Goal: Complete application form: Complete application form

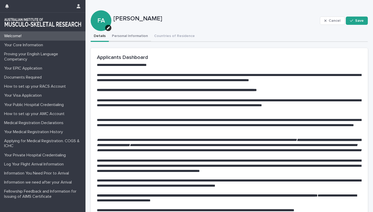
click at [123, 37] on button "Personal Information" at bounding box center [130, 36] width 42 height 11
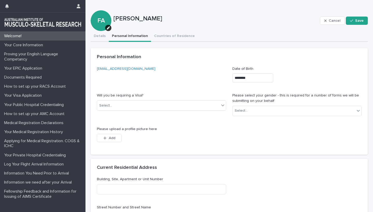
scroll to position [37, 0]
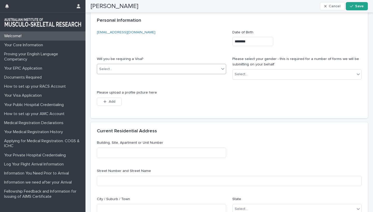
click at [214, 67] on div "Select..." at bounding box center [158, 69] width 122 height 9
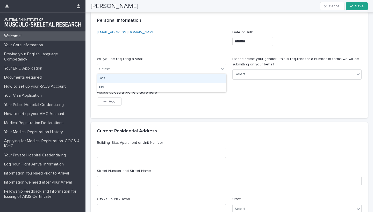
click at [116, 78] on div "Yes" at bounding box center [161, 78] width 129 height 9
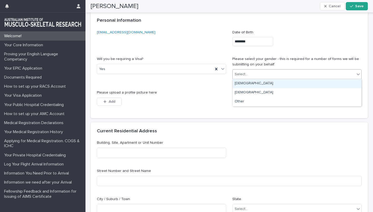
click at [260, 74] on div "Select..." at bounding box center [294, 74] width 122 height 9
click at [241, 83] on div "[DEMOGRAPHIC_DATA]" at bounding box center [297, 83] width 129 height 9
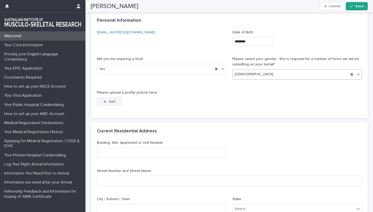
click at [108, 98] on button "Add" at bounding box center [109, 102] width 25 height 8
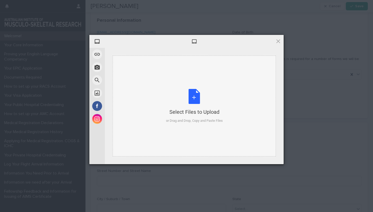
click at [193, 96] on div "Select Files to Upload or Drag and Drop, Copy and Paste Files" at bounding box center [194, 106] width 57 height 34
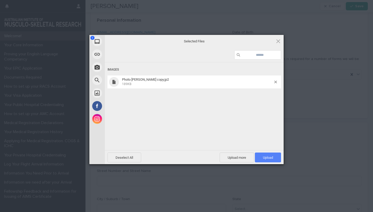
click at [263, 159] on span "Upload 1" at bounding box center [268, 158] width 10 height 4
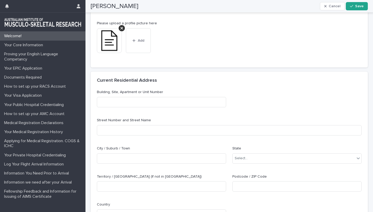
scroll to position [99, 0]
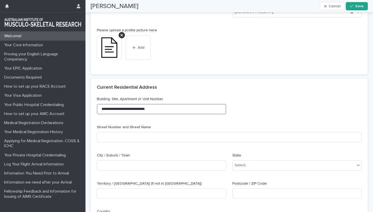
click at [164, 109] on input "**********" at bounding box center [161, 109] width 129 height 10
type input "**********"
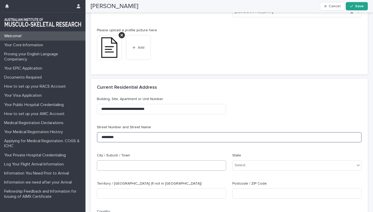
type input "*********"
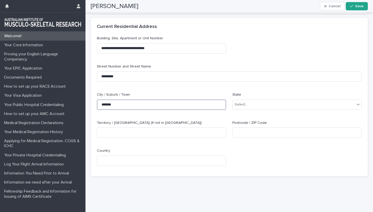
scroll to position [160, 0]
type input "*******"
click at [281, 105] on div "Select..." at bounding box center [294, 105] width 122 height 9
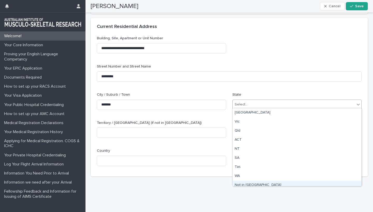
click at [243, 184] on div "Not in [GEOGRAPHIC_DATA]" at bounding box center [297, 185] width 129 height 9
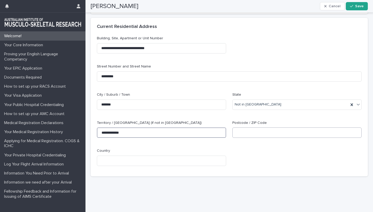
type input "**********"
type input "******"
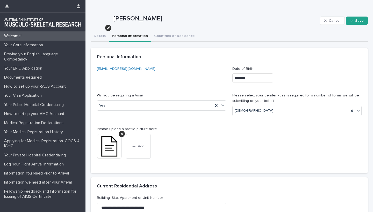
scroll to position [0, 0]
type input "*****"
click at [356, 22] on span "Save" at bounding box center [359, 21] width 9 height 4
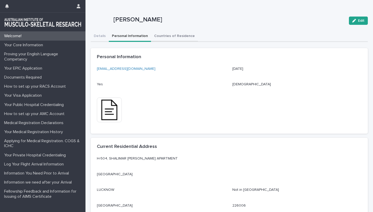
click at [169, 37] on button "Countries of Residence" at bounding box center [174, 36] width 47 height 11
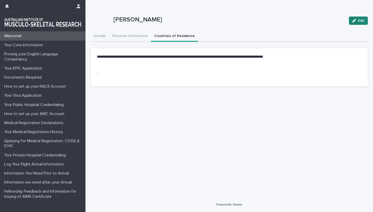
click at [360, 20] on span "Edit" at bounding box center [361, 21] width 6 height 4
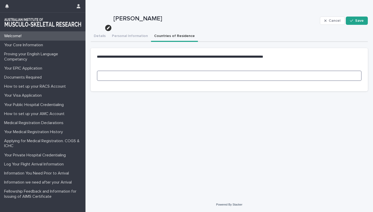
click at [111, 76] on input at bounding box center [229, 76] width 265 height 10
type input "*****"
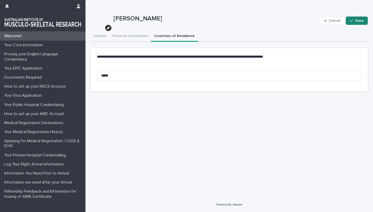
click at [355, 21] on div "button" at bounding box center [352, 21] width 5 height 4
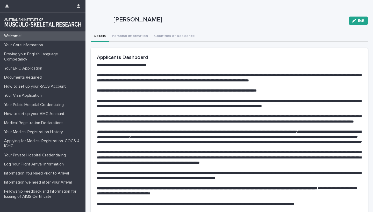
click at [99, 34] on button "Details" at bounding box center [100, 36] width 18 height 11
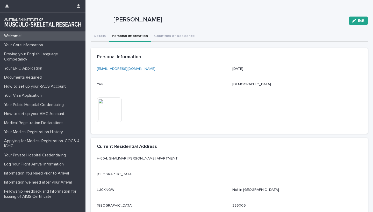
click at [128, 36] on button "Personal Information" at bounding box center [130, 36] width 42 height 11
click at [170, 37] on button "Countries of Residence" at bounding box center [174, 36] width 47 height 11
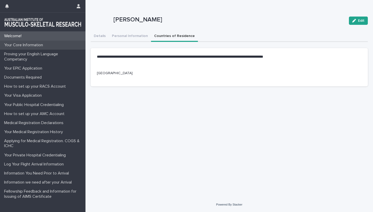
click at [27, 45] on p "Your Core Information" at bounding box center [24, 45] width 45 height 5
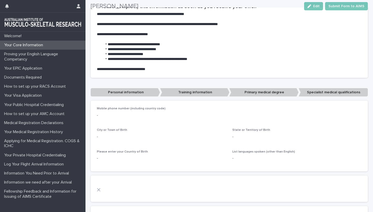
scroll to position [103, 0]
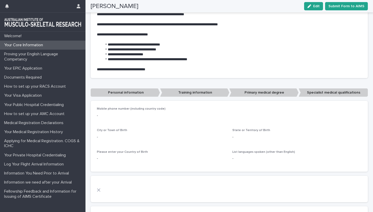
click at [131, 92] on p "Personal information" at bounding box center [125, 93] width 69 height 9
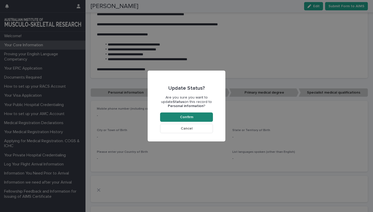
click at [181, 118] on span "Confirm" at bounding box center [186, 118] width 13 height 4
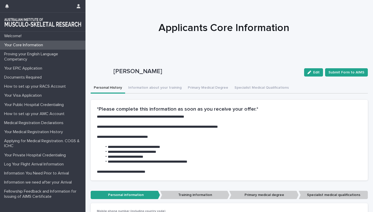
scroll to position [0, 0]
click at [316, 73] on span "Edit" at bounding box center [316, 73] width 6 height 4
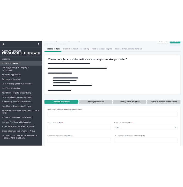
scroll to position [90, 0]
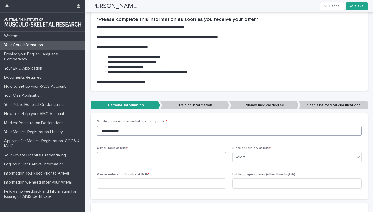
type input "**********"
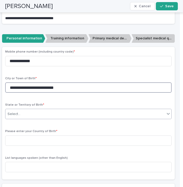
scroll to position [156, 0]
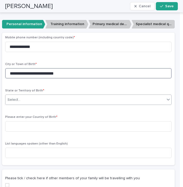
type input "**********"
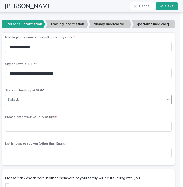
click at [123, 101] on div "Select..." at bounding box center [85, 100] width 160 height 9
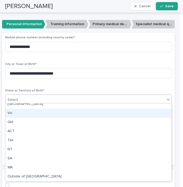
scroll to position [4, 0]
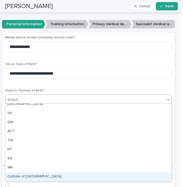
click at [20, 174] on div "Outside of [GEOGRAPHIC_DATA]" at bounding box center [88, 176] width 166 height 9
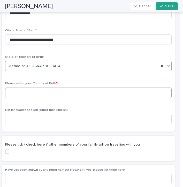
scroll to position [190, 0]
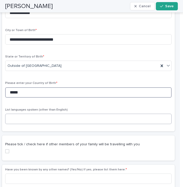
type input "*****"
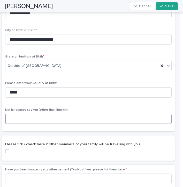
click at [17, 117] on input at bounding box center [88, 119] width 167 height 10
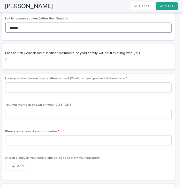
scroll to position [282, 0]
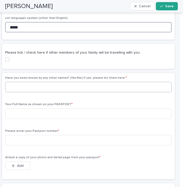
type input "*****"
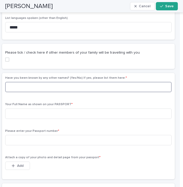
click at [27, 86] on input at bounding box center [88, 87] width 167 height 10
type input "**********"
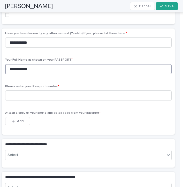
scroll to position [327, 0]
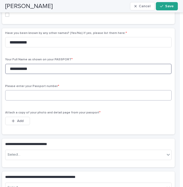
type input "**********"
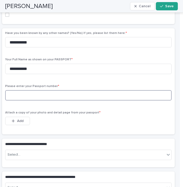
click at [16, 95] on input at bounding box center [88, 95] width 167 height 10
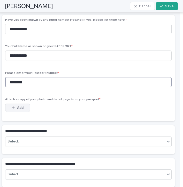
scroll to position [348, 0]
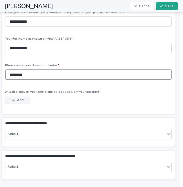
type input "********"
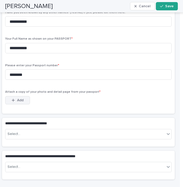
click at [15, 98] on icon "button" at bounding box center [13, 100] width 3 height 4
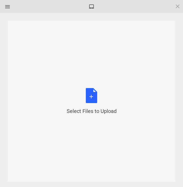
click at [92, 96] on div "Select Files to Upload or Drag and Drop, Copy and Paste Files" at bounding box center [92, 101] width 50 height 27
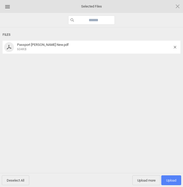
click at [170, 180] on span "Upload 1" at bounding box center [172, 180] width 10 height 4
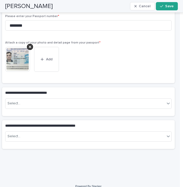
scroll to position [397, 0]
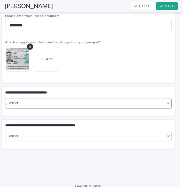
click at [107, 101] on div "Select..." at bounding box center [85, 103] width 160 height 9
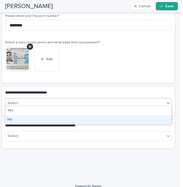
click at [24, 119] on div "No" at bounding box center [88, 119] width 166 height 9
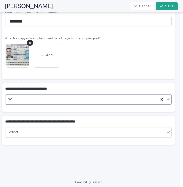
scroll to position [401, 0]
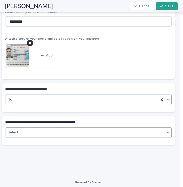
click at [120, 133] on div "Select..." at bounding box center [85, 132] width 160 height 9
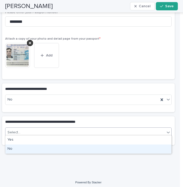
click at [73, 147] on div "No" at bounding box center [88, 149] width 166 height 9
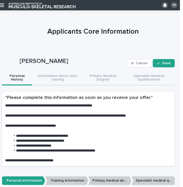
scroll to position [0, 0]
click at [163, 64] on span "Save" at bounding box center [166, 63] width 9 height 4
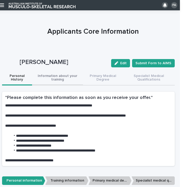
click at [62, 78] on button "Information about your training" at bounding box center [57, 78] width 51 height 15
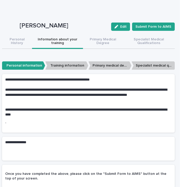
scroll to position [22, 0]
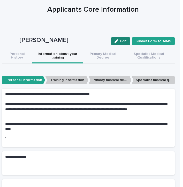
click at [123, 40] on span "Edit" at bounding box center [123, 41] width 6 height 4
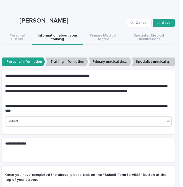
scroll to position [52, 0]
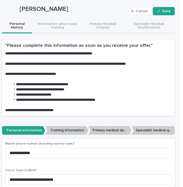
click at [17, 27] on button "Personal History" at bounding box center [17, 26] width 30 height 15
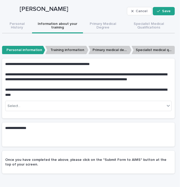
click at [57, 26] on button "Information about your training" at bounding box center [57, 26] width 51 height 15
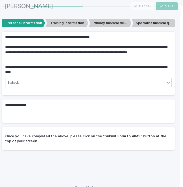
scroll to position [79, 0]
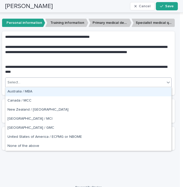
click at [136, 82] on div "Select..." at bounding box center [85, 82] width 160 height 9
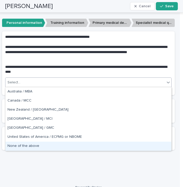
click at [12, 145] on div "None of the above" at bounding box center [88, 146] width 166 height 9
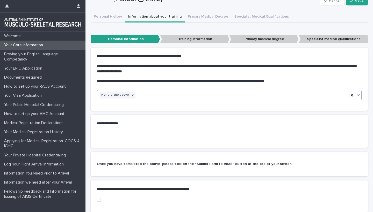
scroll to position [113, 0]
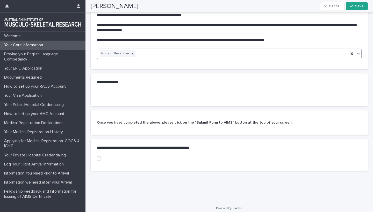
click at [132, 85] on div "**********" at bounding box center [229, 82] width 277 height 17
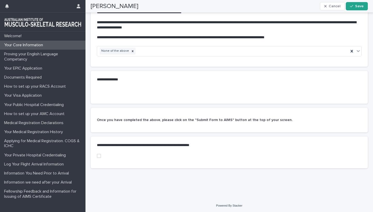
scroll to position [115, 0]
click at [99, 156] on span at bounding box center [99, 156] width 4 height 4
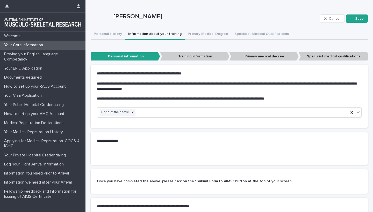
scroll to position [54, 0]
click at [353, 19] on icon "button" at bounding box center [351, 19] width 3 height 4
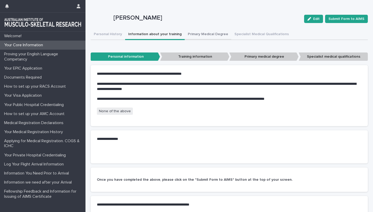
click at [200, 34] on button "Primary Medical Degree" at bounding box center [208, 34] width 47 height 11
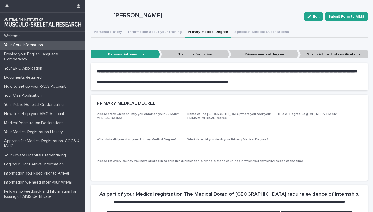
scroll to position [56, 0]
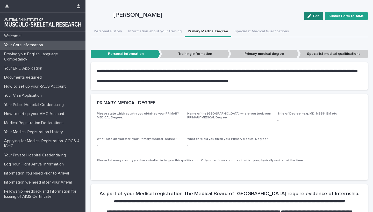
click at [312, 18] on button "Edit" at bounding box center [313, 16] width 19 height 8
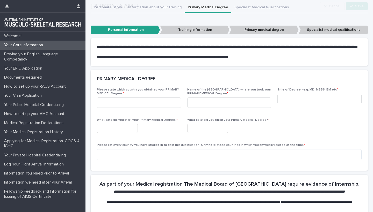
scroll to position [89, 0]
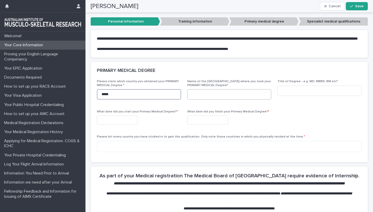
type input "*****"
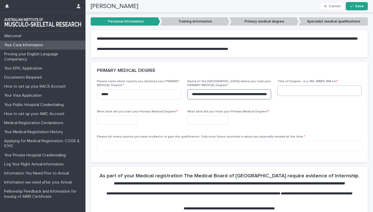
type input "**********"
click at [288, 96] on input at bounding box center [319, 91] width 84 height 10
type input "****"
click at [113, 125] on input "text" at bounding box center [117, 120] width 41 height 9
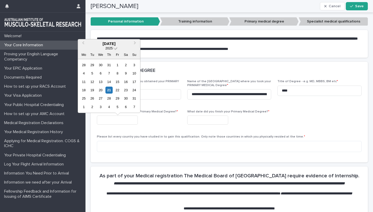
click at [116, 50] on span at bounding box center [115, 48] width 4 height 4
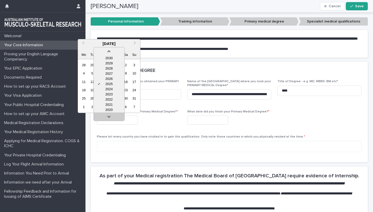
click at [110, 118] on link at bounding box center [109, 118] width 8 height 8
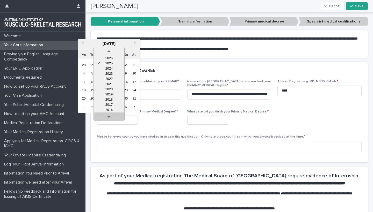
click at [110, 118] on link at bounding box center [109, 118] width 8 height 8
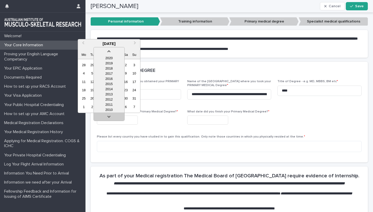
click at [110, 118] on link at bounding box center [109, 118] width 8 height 8
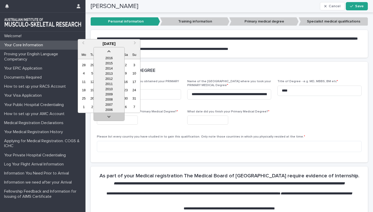
click at [110, 118] on link at bounding box center [109, 118] width 8 height 8
click at [109, 110] on div "2001" at bounding box center [109, 110] width 31 height 5
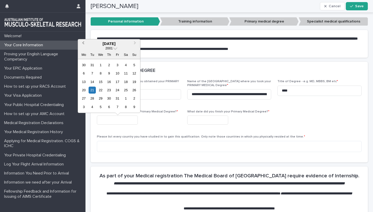
click at [84, 42] on button "Previous Month" at bounding box center [82, 44] width 8 height 8
click at [85, 98] on div "25" at bounding box center [83, 98] width 7 height 7
type input "**********"
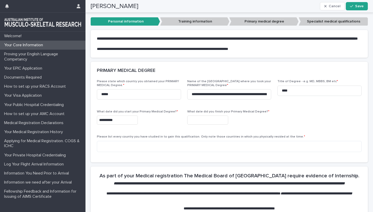
click at [195, 124] on input "text" at bounding box center [207, 120] width 41 height 9
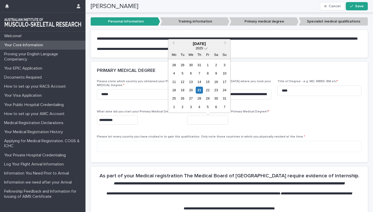
click at [205, 48] on span at bounding box center [205, 48] width 4 height 4
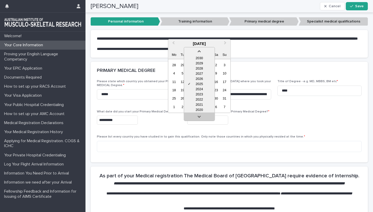
click at [198, 115] on link at bounding box center [199, 118] width 8 height 8
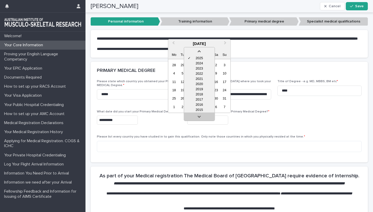
click at [198, 115] on link at bounding box center [199, 118] width 8 height 8
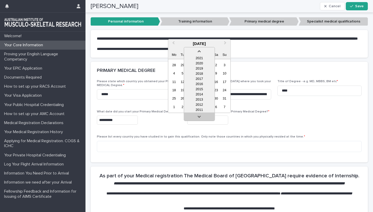
click at [198, 115] on link at bounding box center [199, 118] width 8 height 8
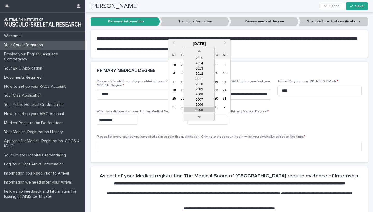
click at [201, 111] on div "2005" at bounding box center [199, 110] width 31 height 5
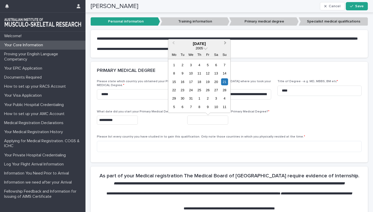
click at [225, 44] on span "Next Month" at bounding box center [225, 43] width 0 height 7
click at [214, 99] on div "31" at bounding box center [216, 98] width 7 height 7
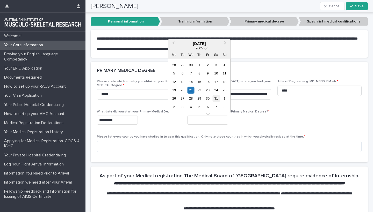
type input "**********"
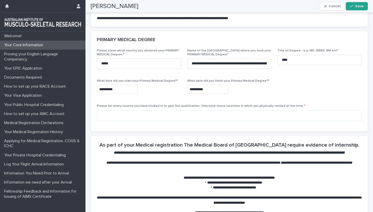
scroll to position [131, 0]
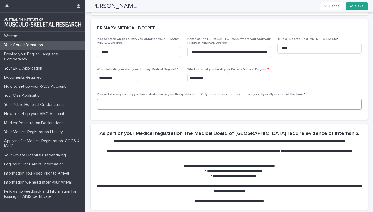
click at [105, 108] on textarea at bounding box center [229, 104] width 265 height 11
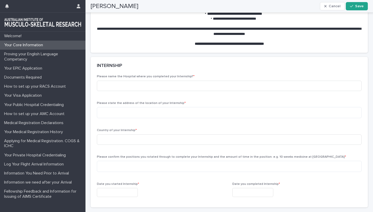
scroll to position [320, 0]
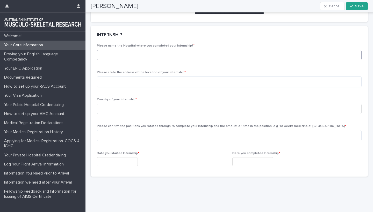
type textarea "*****"
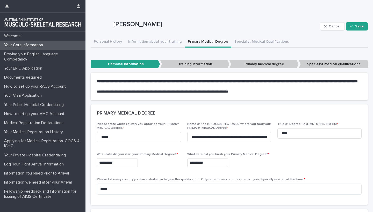
scroll to position [56, 0]
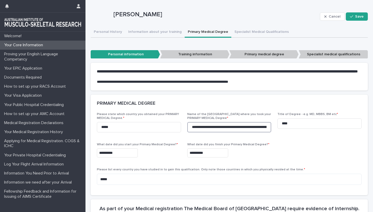
click at [190, 132] on input "**********" at bounding box center [229, 127] width 84 height 10
drag, startPoint x: 190, startPoint y: 132, endPoint x: 268, endPoint y: 132, distance: 77.7
click at [268, 132] on input "**********" at bounding box center [229, 127] width 84 height 10
click at [310, 154] on div "**********" at bounding box center [229, 151] width 265 height 76
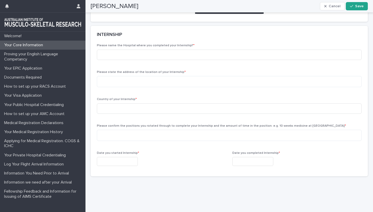
scroll to position [320, 0]
click at [106, 60] on input at bounding box center [229, 54] width 265 height 10
paste input "**********"
type input "**********"
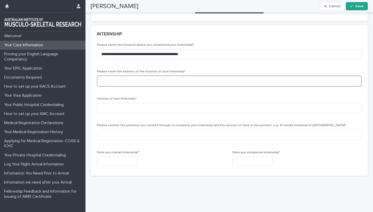
click at [113, 87] on textarea at bounding box center [229, 81] width 265 height 11
type textarea "**********"
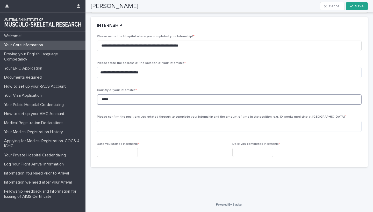
scroll to position [335, 0]
type input "*****"
click at [110, 154] on input "text" at bounding box center [117, 152] width 41 height 9
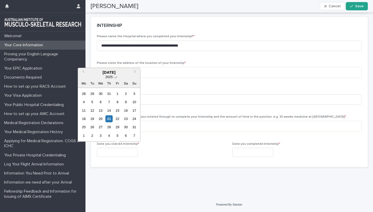
click at [115, 78] on span at bounding box center [115, 76] width 4 height 4
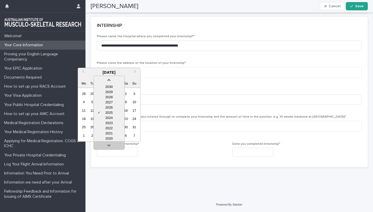
click at [109, 145] on link at bounding box center [109, 146] width 8 height 8
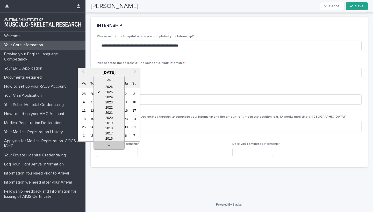
click at [109, 145] on link at bounding box center [109, 146] width 8 height 8
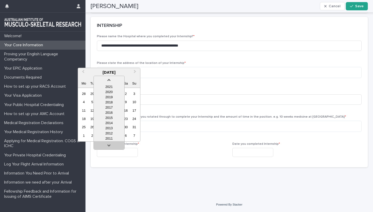
click at [109, 145] on link at bounding box center [109, 146] width 8 height 8
click at [110, 136] on div "2007" at bounding box center [109, 133] width 31 height 5
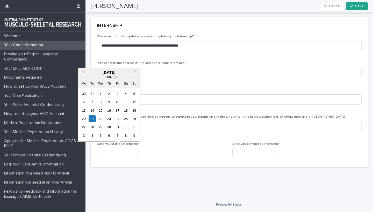
click at [115, 77] on span at bounding box center [115, 76] width 4 height 4
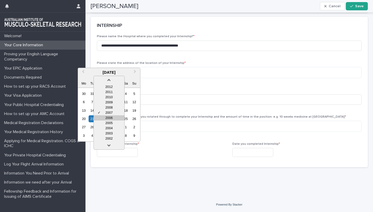
click at [110, 117] on div "2006" at bounding box center [109, 118] width 31 height 5
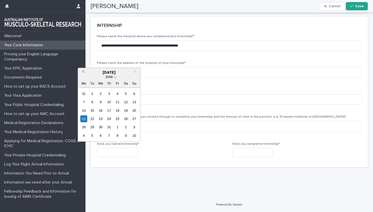
click at [83, 72] on span "Previous Month" at bounding box center [83, 72] width 0 height 7
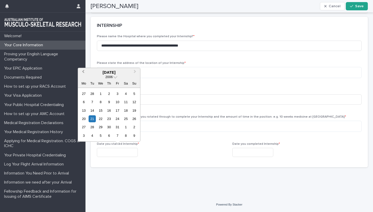
click at [83, 72] on span "Previous Month" at bounding box center [83, 72] width 0 height 7
click at [134, 94] on div "1" at bounding box center [134, 93] width 7 height 7
type input "**********"
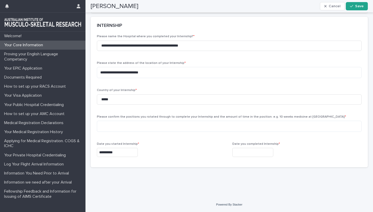
click at [241, 153] on input "text" at bounding box center [252, 152] width 41 height 9
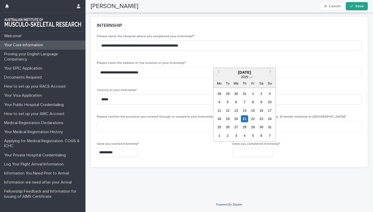
click at [251, 78] on span at bounding box center [251, 76] width 4 height 4
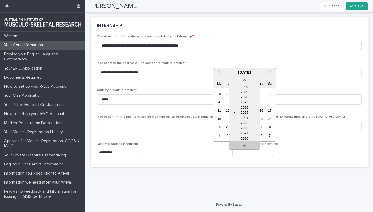
click at [246, 144] on link at bounding box center [244, 146] width 8 height 8
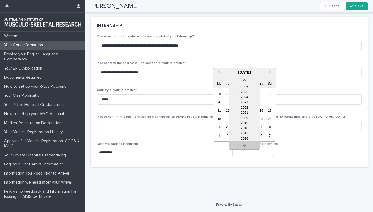
click at [246, 144] on link at bounding box center [244, 146] width 8 height 8
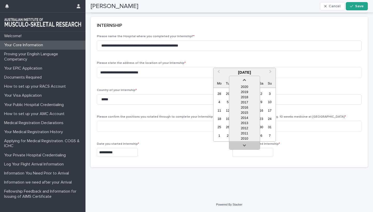
click at [246, 144] on link at bounding box center [244, 146] width 8 height 8
click at [245, 139] on div "2007" at bounding box center [244, 138] width 31 height 5
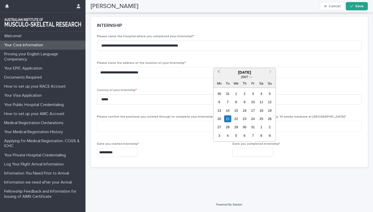
click at [219, 71] on span "Previous Month" at bounding box center [219, 72] width 0 height 7
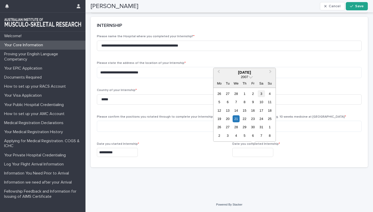
click at [262, 93] on div "3" at bounding box center [261, 93] width 7 height 7
type input "**********"
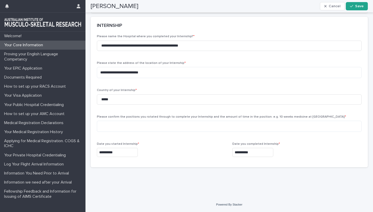
scroll to position [328, 0]
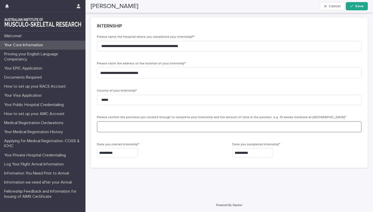
click at [111, 133] on textarea at bounding box center [229, 126] width 265 height 11
click at [155, 133] on textarea "**********" at bounding box center [229, 126] width 265 height 11
click at [159, 133] on textarea "**********" at bounding box center [229, 126] width 265 height 11
click at [158, 133] on textarea "**********" at bounding box center [229, 126] width 265 height 11
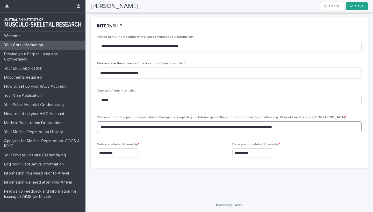
click at [321, 133] on textarea "**********" at bounding box center [229, 126] width 265 height 11
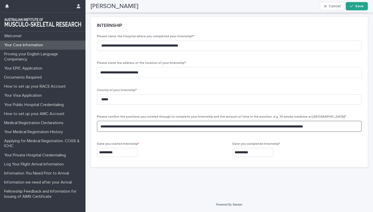
scroll to position [335, 0]
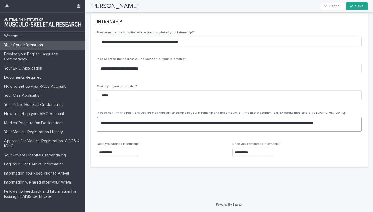
click at [119, 131] on textarea "**********" at bounding box center [229, 124] width 265 height 15
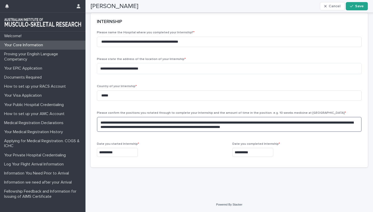
type textarea "**********"
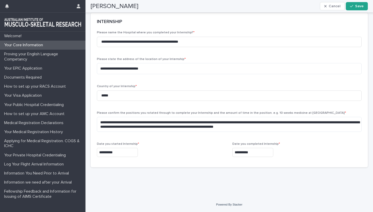
click at [299, 146] on p "Date you completed Internship *" at bounding box center [296, 144] width 129 height 4
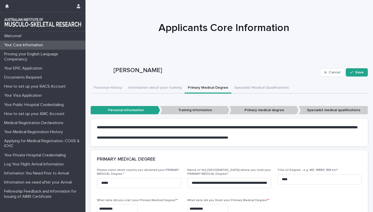
scroll to position [0, 0]
click at [357, 70] on button "Save" at bounding box center [357, 72] width 22 height 8
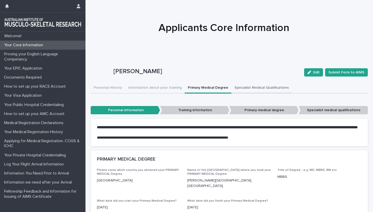
click at [266, 87] on button "Specialist Medical Qualifications" at bounding box center [261, 88] width 61 height 11
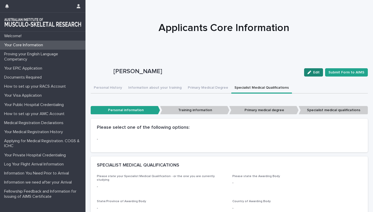
click at [318, 74] on button "Edit" at bounding box center [313, 72] width 19 height 8
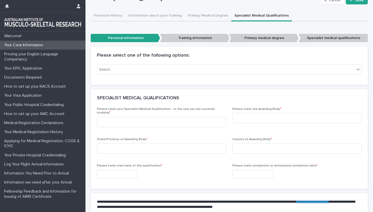
scroll to position [74, 0]
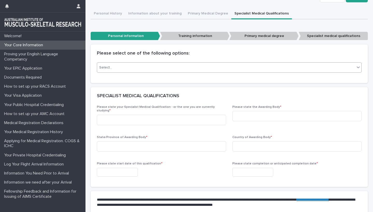
click at [141, 71] on div "Select..." at bounding box center [226, 67] width 258 height 9
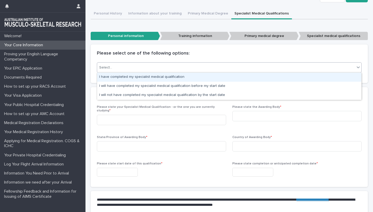
click at [148, 77] on div "I have completed my specialist medical qualification" at bounding box center [229, 77] width 264 height 9
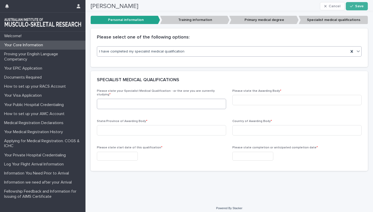
scroll to position [89, 0]
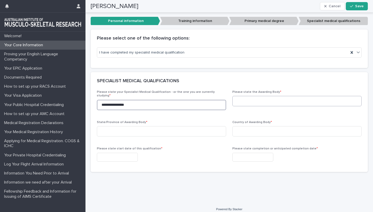
type input "**********"
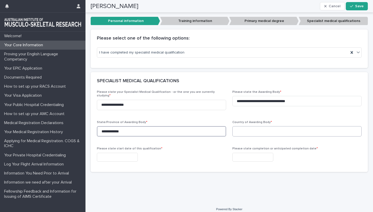
type input "**********"
type input "*****"
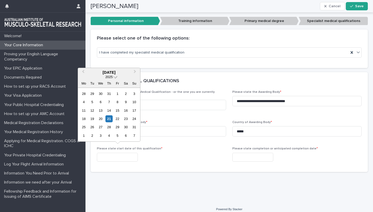
click at [114, 78] on span at bounding box center [115, 76] width 4 height 4
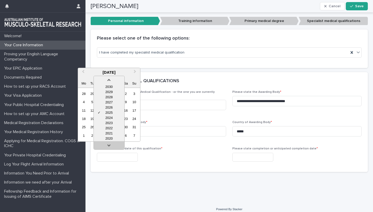
click at [110, 144] on link at bounding box center [109, 146] width 8 height 8
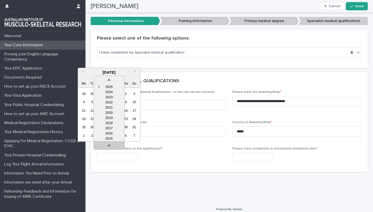
click at [110, 144] on link at bounding box center [109, 146] width 8 height 8
click at [110, 139] on div "2013" at bounding box center [109, 138] width 31 height 5
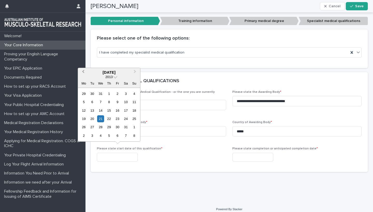
click at [84, 71] on button "Previous Month" at bounding box center [82, 73] width 8 height 8
click at [101, 128] on div "31" at bounding box center [100, 127] width 7 height 7
type input "**********"
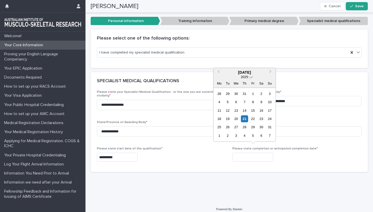
click at [250, 77] on span at bounding box center [251, 76] width 4 height 4
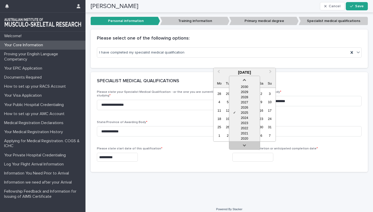
click at [246, 145] on link at bounding box center [244, 146] width 8 height 8
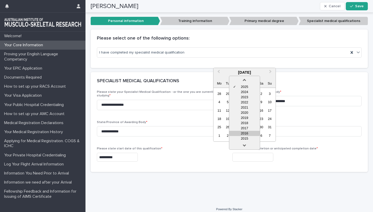
click at [246, 135] on div "2016" at bounding box center [244, 133] width 31 height 5
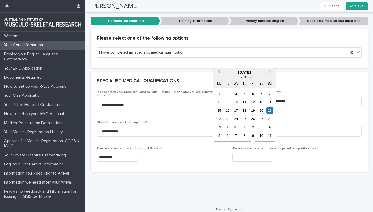
click at [219, 70] on button "Previous Month" at bounding box center [218, 73] width 8 height 8
click at [246, 126] on div "30" at bounding box center [244, 127] width 7 height 7
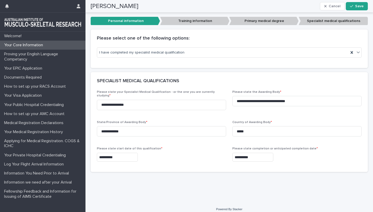
click at [245, 153] on input "**********" at bounding box center [252, 157] width 41 height 9
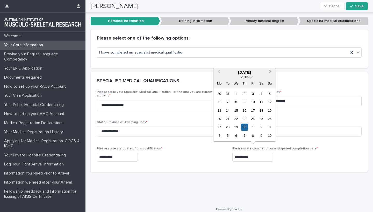
click at [270, 71] on span "Next Month" at bounding box center [270, 72] width 0 height 7
click at [261, 128] on div "30" at bounding box center [261, 127] width 7 height 7
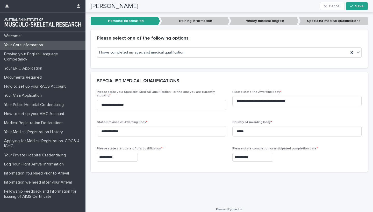
type input "**********"
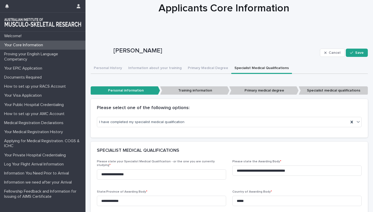
scroll to position [19, 0]
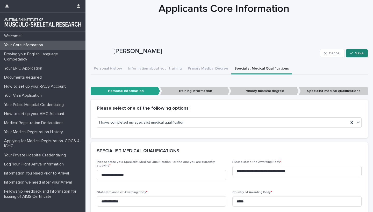
click at [356, 54] on span "Save" at bounding box center [359, 54] width 9 height 4
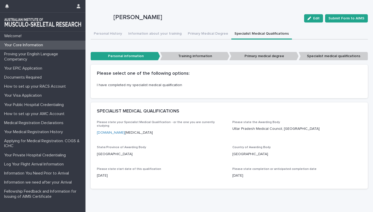
scroll to position [54, 0]
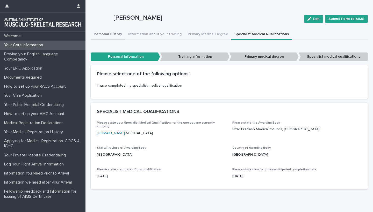
click at [111, 35] on button "Personal History" at bounding box center [108, 34] width 34 height 11
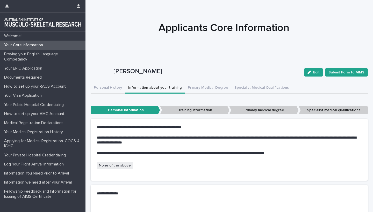
click at [160, 90] on button "Information about your training" at bounding box center [155, 88] width 60 height 11
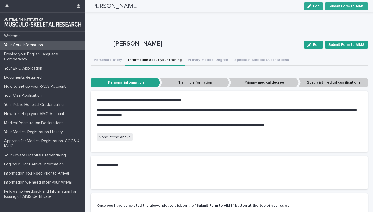
scroll to position [4, 0]
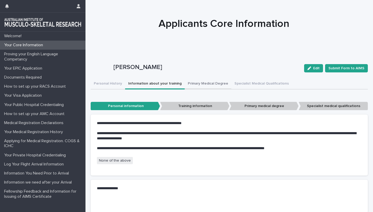
click at [205, 84] on button "Primary Medical Degree" at bounding box center [208, 84] width 47 height 11
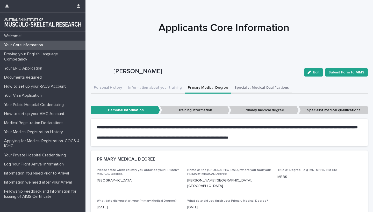
click at [252, 88] on button "Specialist Medical Qualifications" at bounding box center [261, 88] width 61 height 11
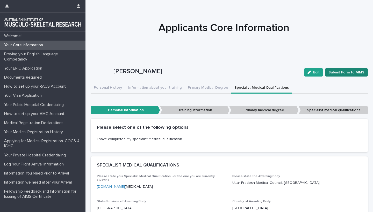
click at [342, 73] on span "Submit Form to AIMS" at bounding box center [346, 72] width 36 height 5
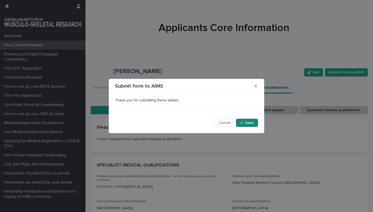
click at [249, 123] on span "Save" at bounding box center [249, 123] width 9 height 4
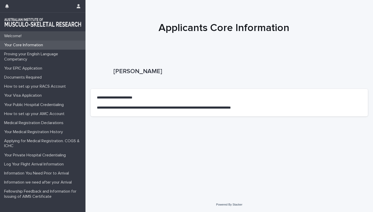
click at [16, 37] on p "Welcome!" at bounding box center [14, 36] width 24 height 5
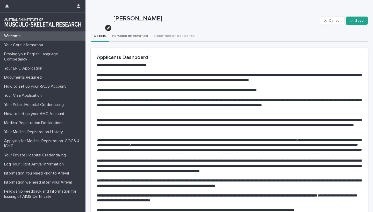
click at [125, 36] on button "Personal Information" at bounding box center [130, 36] width 42 height 11
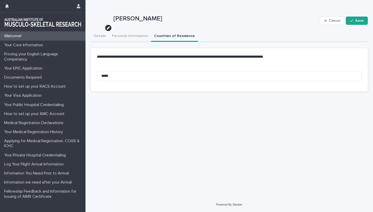
click at [171, 34] on button "Countries of Residence" at bounding box center [174, 36] width 47 height 11
click at [20, 46] on p "Your Core Information" at bounding box center [24, 45] width 45 height 5
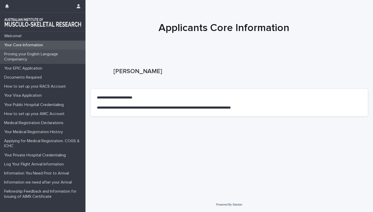
click at [14, 53] on p "Proving your English Language Competancy" at bounding box center [43, 57] width 83 height 10
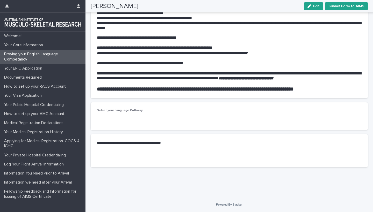
scroll to position [449, 0]
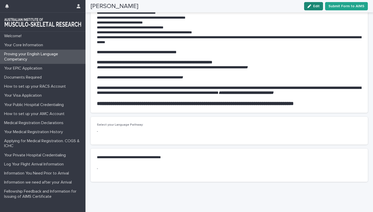
click at [313, 8] on div "button" at bounding box center [310, 6] width 6 height 4
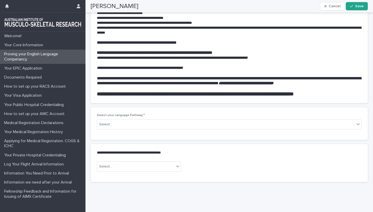
scroll to position [459, 0]
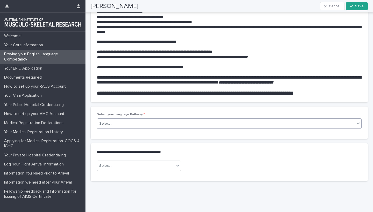
click at [238, 128] on div "Select..." at bounding box center [226, 124] width 258 height 9
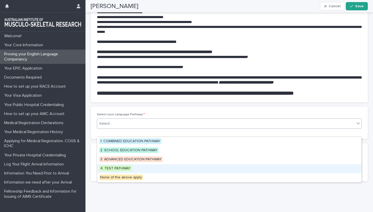
click at [121, 167] on span "4. TEST PATHWAY" at bounding box center [115, 169] width 32 height 6
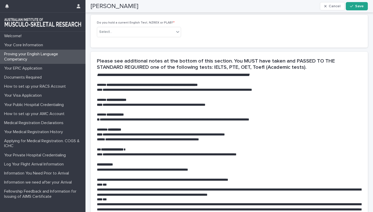
scroll to position [592, 0]
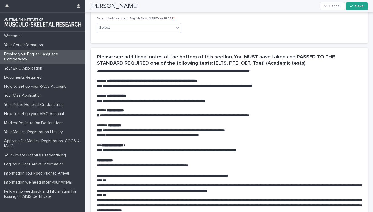
click at [166, 32] on div "Select..." at bounding box center [135, 28] width 77 height 9
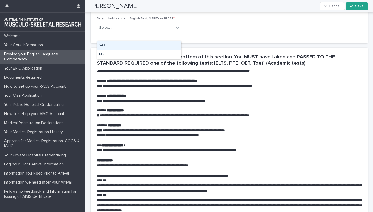
click at [204, 30] on div "Do you hold a current English Test, NZREX or PLAB? * option Yes focused, 1 of 2…" at bounding box center [229, 27] width 265 height 20
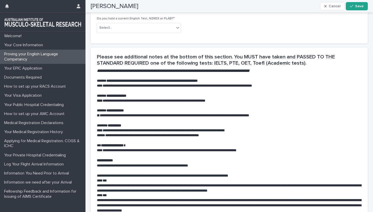
scroll to position [585, 0]
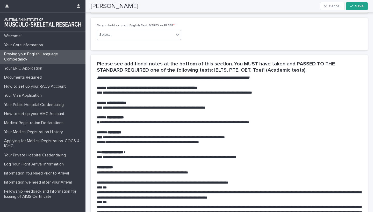
click at [176, 37] on icon at bounding box center [177, 34] width 5 height 5
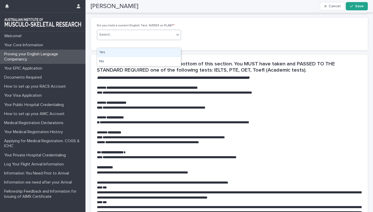
click at [210, 37] on div "Do you hold a current English Test, NZREX or PLAB? * option Yes focused, 1 of 2…" at bounding box center [229, 34] width 265 height 20
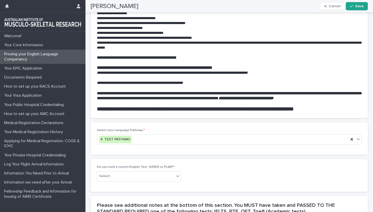
scroll to position [552, 0]
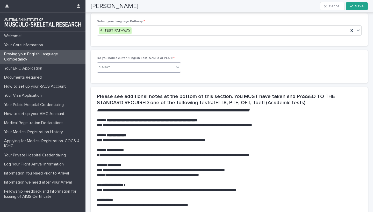
click at [157, 72] on div "Select..." at bounding box center [135, 67] width 77 height 9
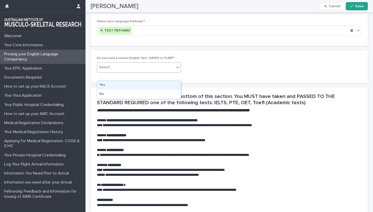
click at [113, 85] on div "Yes" at bounding box center [139, 85] width 84 height 9
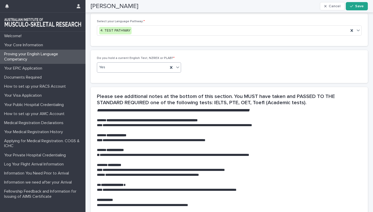
click at [176, 70] on icon at bounding box center [177, 67] width 5 height 5
click at [104, 94] on div "No" at bounding box center [139, 94] width 84 height 9
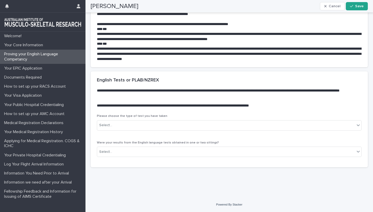
scroll to position [749, 0]
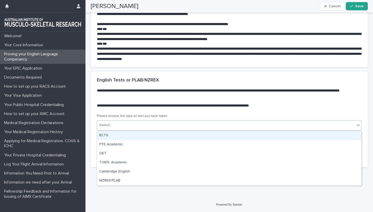
click at [234, 130] on div "Select..." at bounding box center [229, 125] width 265 height 10
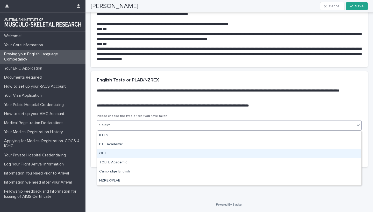
click at [114, 154] on div "OET" at bounding box center [229, 153] width 264 height 9
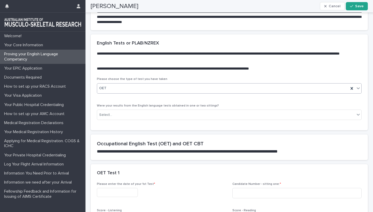
scroll to position [845, 0]
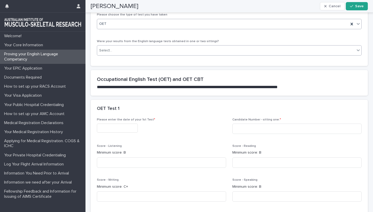
click at [147, 55] on div "Select..." at bounding box center [226, 50] width 258 height 9
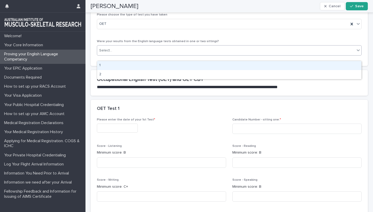
click at [120, 66] on div "1" at bounding box center [229, 65] width 264 height 9
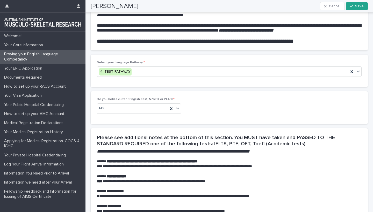
scroll to position [512, 0]
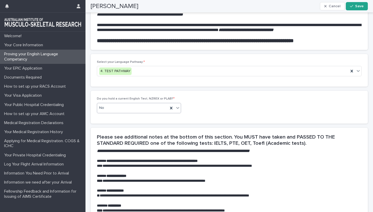
click at [177, 111] on icon at bounding box center [177, 107] width 5 height 5
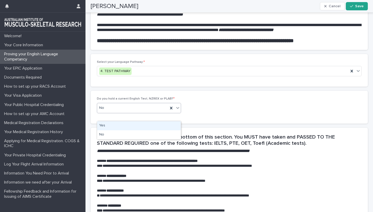
click at [113, 126] on div "Yes" at bounding box center [139, 125] width 84 height 9
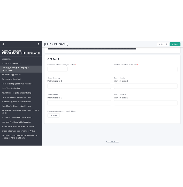
scroll to position [921, 0]
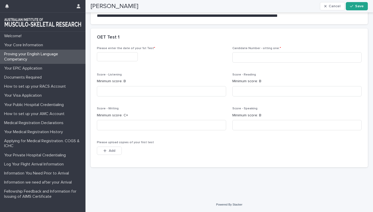
click at [107, 59] on input "text" at bounding box center [117, 56] width 41 height 9
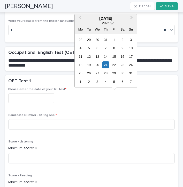
click at [111, 24] on span at bounding box center [112, 22] width 4 height 4
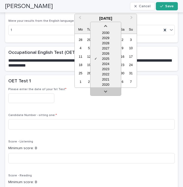
click at [105, 92] on link at bounding box center [106, 92] width 8 height 8
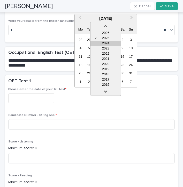
click at [107, 43] on div "2024" at bounding box center [106, 43] width 31 height 5
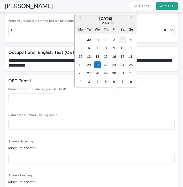
click at [122, 39] on div "3" at bounding box center [122, 39] width 7 height 7
type input "**********"
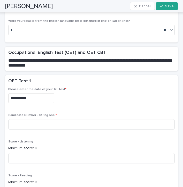
scroll to position [955, 0]
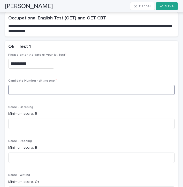
click at [30, 91] on input at bounding box center [91, 90] width 167 height 10
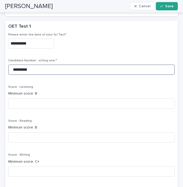
scroll to position [976, 0]
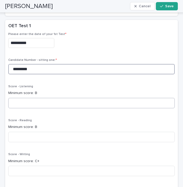
type input "*********"
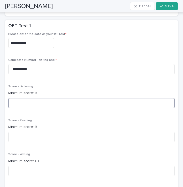
click at [20, 104] on input at bounding box center [91, 103] width 167 height 10
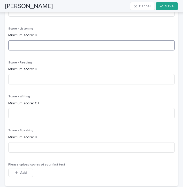
scroll to position [1034, 0]
type input "***"
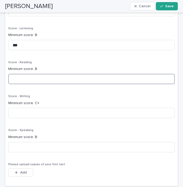
click at [18, 78] on input at bounding box center [91, 79] width 167 height 10
type input "***"
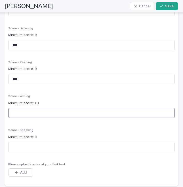
click at [16, 114] on input at bounding box center [91, 113] width 167 height 10
type input "***"
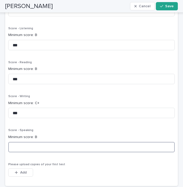
click at [24, 148] on input at bounding box center [91, 147] width 167 height 10
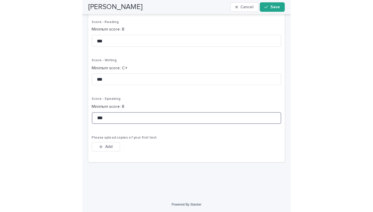
scroll to position [1076, 0]
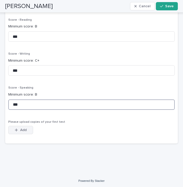
type input "***"
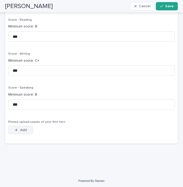
click at [17, 130] on icon "button" at bounding box center [16, 129] width 3 height 3
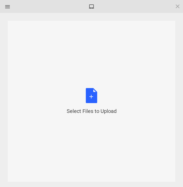
click at [92, 98] on div "Select Files to Upload or Drag and Drop, Copy and Paste Files" at bounding box center [92, 101] width 50 height 27
click at [92, 96] on div "Select Files to Upload or Drag and Drop, Copy and Paste Files" at bounding box center [92, 101] width 50 height 27
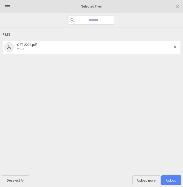
click at [168, 178] on span "Upload 1" at bounding box center [172, 180] width 10 height 4
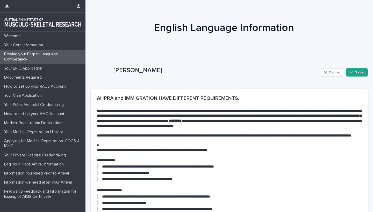
scroll to position [0, 0]
click at [355, 73] on div "button" at bounding box center [352, 73] width 5 height 4
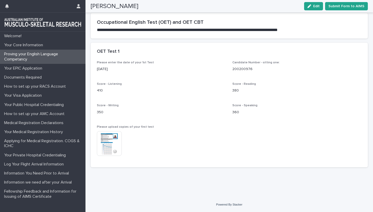
scroll to position [872, 0]
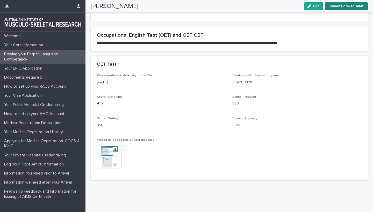
click at [353, 7] on span "Submit Form to AIMS" at bounding box center [346, 6] width 36 height 5
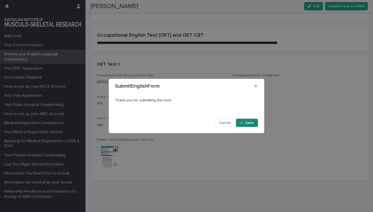
click at [249, 121] on span "Save" at bounding box center [249, 123] width 9 height 4
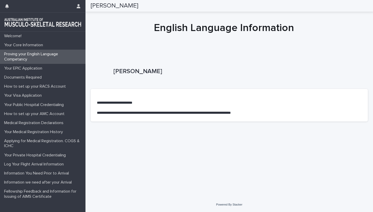
scroll to position [0, 0]
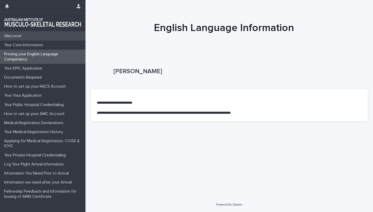
click at [15, 35] on p "Welcome!" at bounding box center [14, 36] width 24 height 5
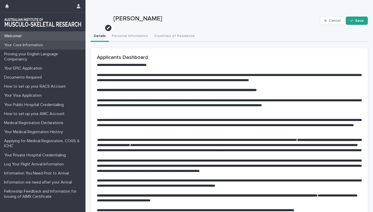
click at [27, 46] on p "Your Core Information" at bounding box center [24, 45] width 45 height 5
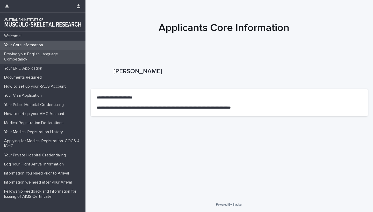
click at [25, 55] on p "Proving your English Language Competancy" at bounding box center [43, 57] width 83 height 10
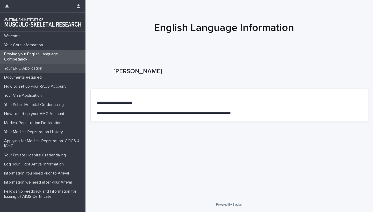
click at [21, 68] on p "Your EPIC Application" at bounding box center [24, 68] width 44 height 5
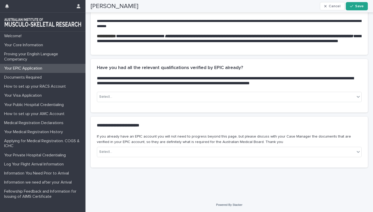
scroll to position [139, 0]
click at [272, 98] on div "Select..." at bounding box center [226, 97] width 258 height 9
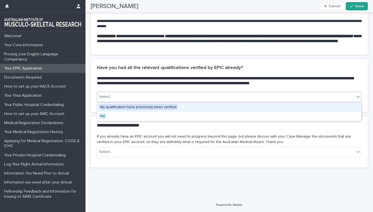
click at [137, 106] on span "My qualification have previously been verified" at bounding box center [138, 107] width 78 height 6
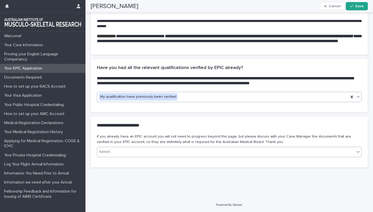
click at [108, 154] on div "Select..." at bounding box center [105, 151] width 13 height 5
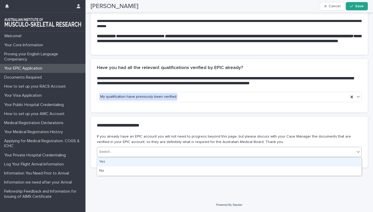
click at [177, 124] on h2 "**********" at bounding box center [228, 125] width 263 height 5
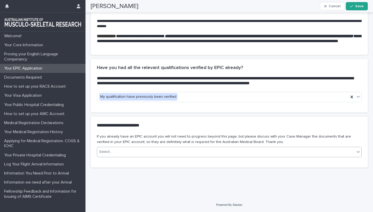
click at [114, 154] on div "Select..." at bounding box center [226, 152] width 258 height 9
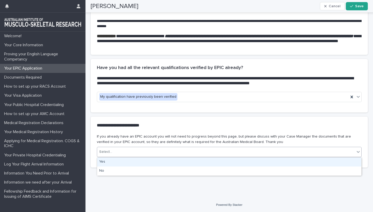
click at [106, 162] on div "Yes" at bounding box center [229, 162] width 264 height 9
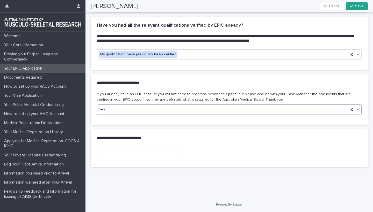
scroll to position [181, 0]
click at [105, 152] on input at bounding box center [139, 152] width 84 height 10
paste input "**********"
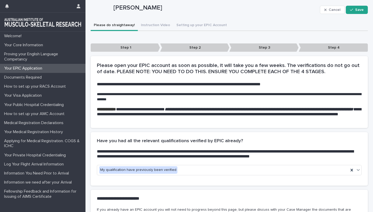
scroll to position [62, 0]
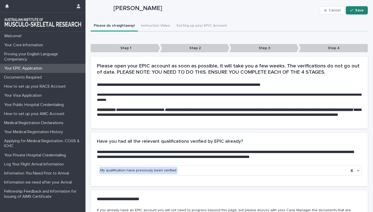
type input "**********"
click at [353, 10] on icon "button" at bounding box center [351, 11] width 3 height 4
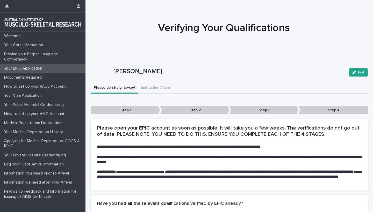
scroll to position [0, 0]
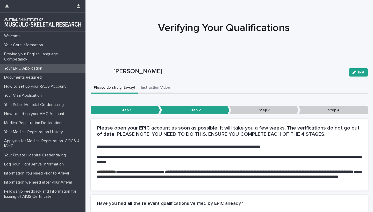
click at [153, 88] on button "Instruction Video" at bounding box center [155, 88] width 35 height 11
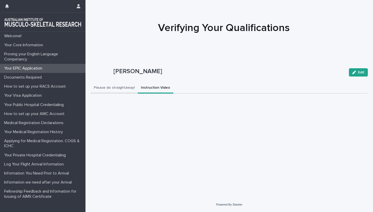
click at [112, 87] on button "Please do straightaway!" at bounding box center [114, 88] width 47 height 11
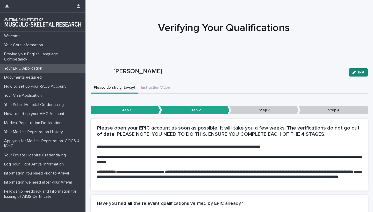
click at [353, 71] on icon "button" at bounding box center [354, 73] width 4 height 4
click at [150, 89] on button "Instruction Video" at bounding box center [155, 88] width 35 height 11
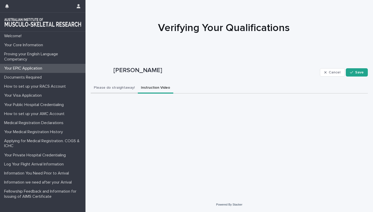
click at [114, 87] on button "Please do straightaway!" at bounding box center [114, 88] width 47 height 11
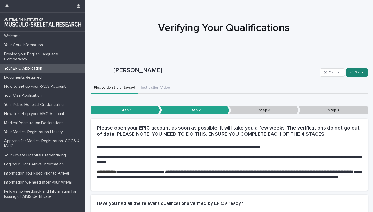
click at [353, 72] on icon "button" at bounding box center [351, 73] width 3 height 4
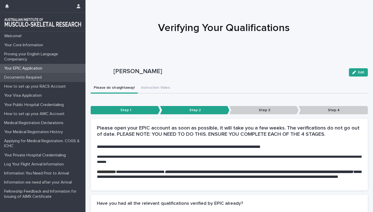
click at [24, 78] on p "Documents Required" at bounding box center [24, 77] width 44 height 5
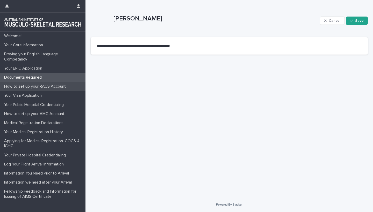
click at [21, 86] on p "How to set up your RACS Account" at bounding box center [36, 86] width 68 height 5
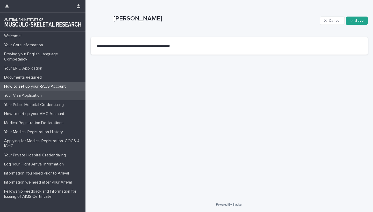
click at [21, 97] on p "Your Visa Application" at bounding box center [24, 95] width 44 height 5
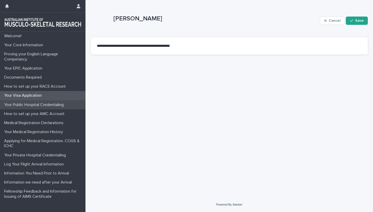
click at [21, 106] on p "Your Public Hospital Credentialing" at bounding box center [35, 105] width 66 height 5
